Goal: Task Accomplishment & Management: Manage account settings

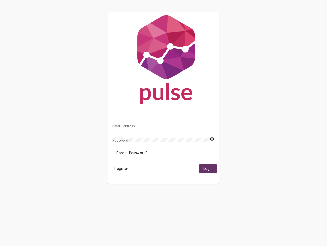
click at [164, 124] on input "Email Address" at bounding box center [164, 126] width 102 height 4
click at [212, 139] on mat-icon "visibility" at bounding box center [211, 139] width 5 height 6
click at [132, 153] on span "Forgot Password?" at bounding box center [132, 152] width 31 height 5
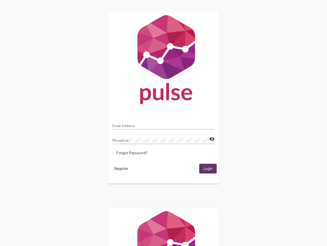
click at [121, 168] on span "Register" at bounding box center [122, 168] width 14 height 5
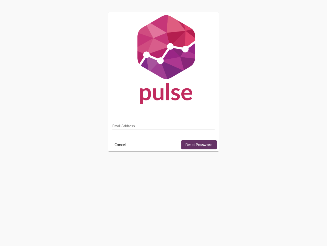
click at [208, 163] on html "Email Address Cancel Reset Password" at bounding box center [163, 81] width 327 height 163
